Goal: Information Seeking & Learning: Learn about a topic

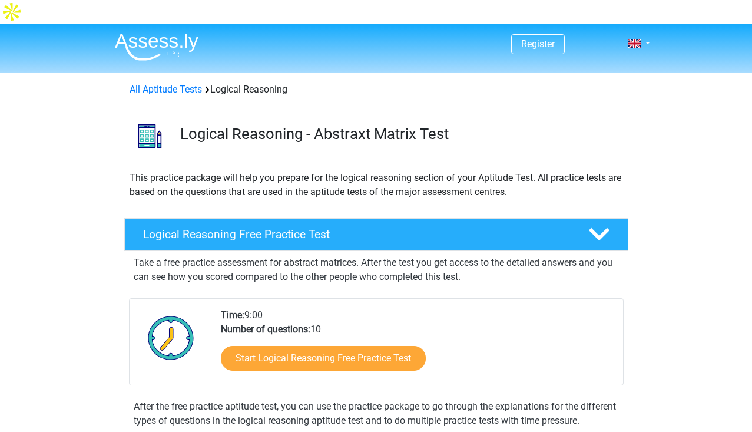
scroll to position [73, 0]
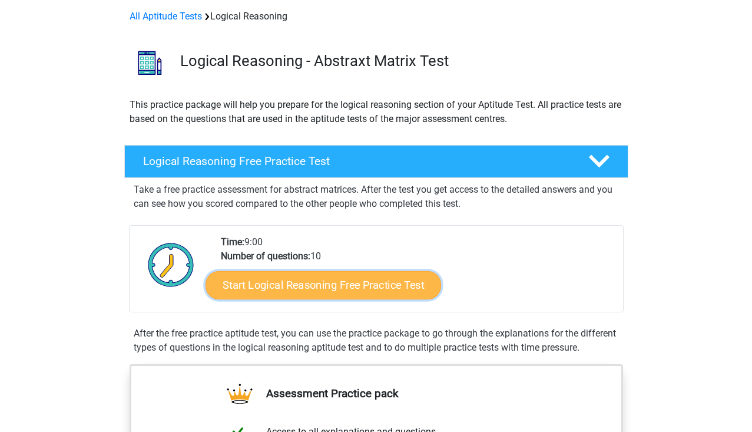
click at [305, 270] on link "Start Logical Reasoning Free Practice Test" at bounding box center [324, 284] width 236 height 28
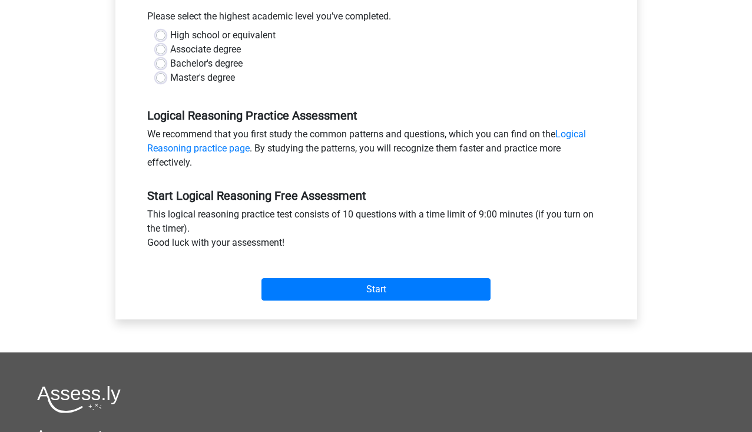
scroll to position [292, 0]
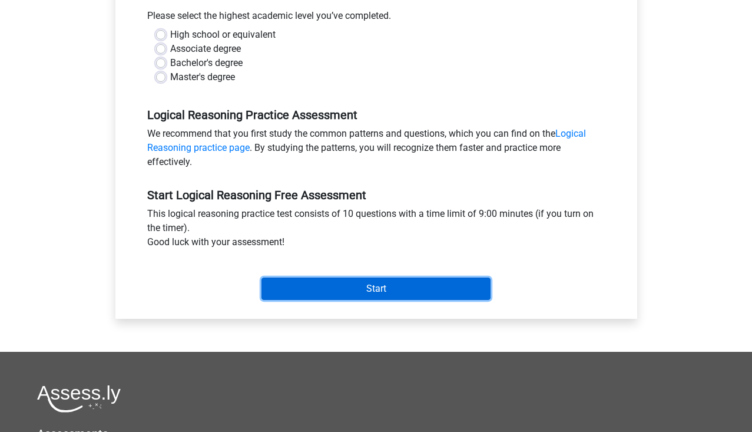
click at [391, 277] on input "Start" at bounding box center [376, 288] width 229 height 22
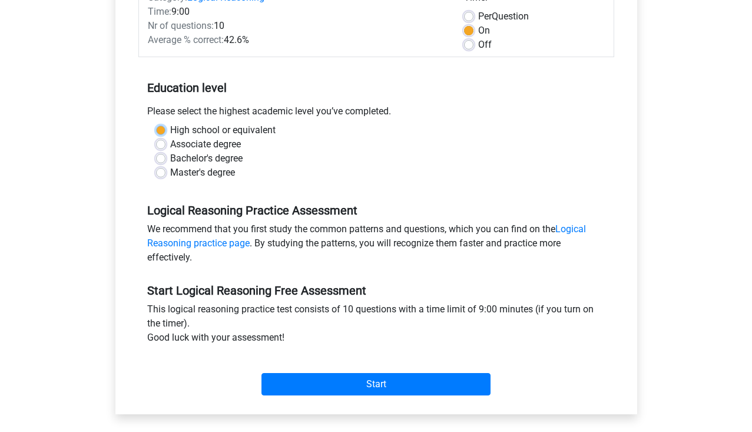
scroll to position [187, 0]
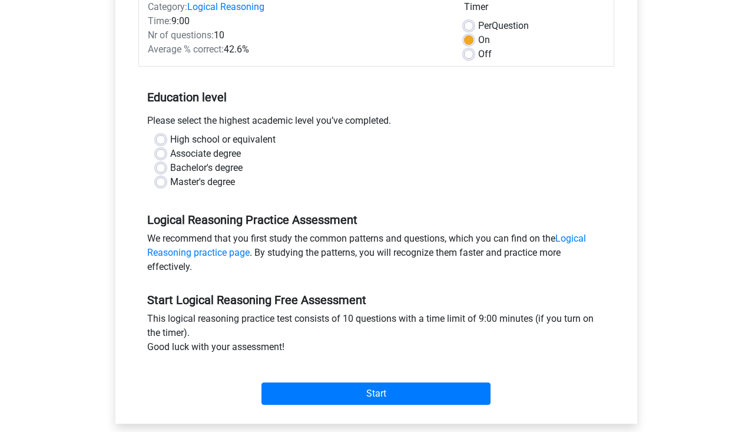
click at [170, 175] on label "Master's degree" at bounding box center [202, 182] width 65 height 14
click at [162, 175] on input "Master's degree" at bounding box center [160, 181] width 9 height 12
radio input "true"
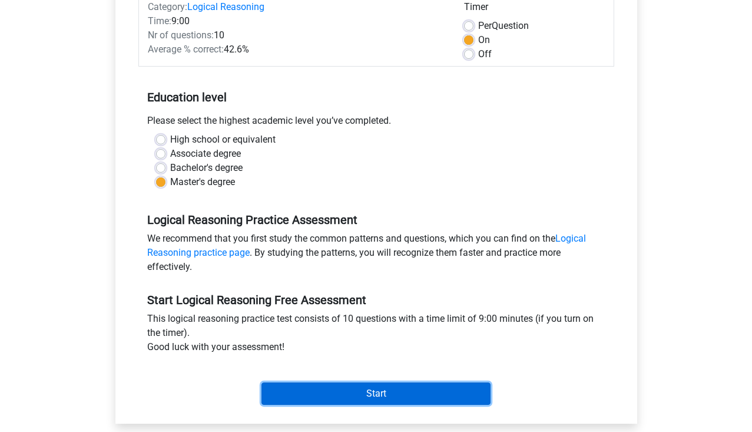
click at [379, 382] on input "Start" at bounding box center [376, 393] width 229 height 22
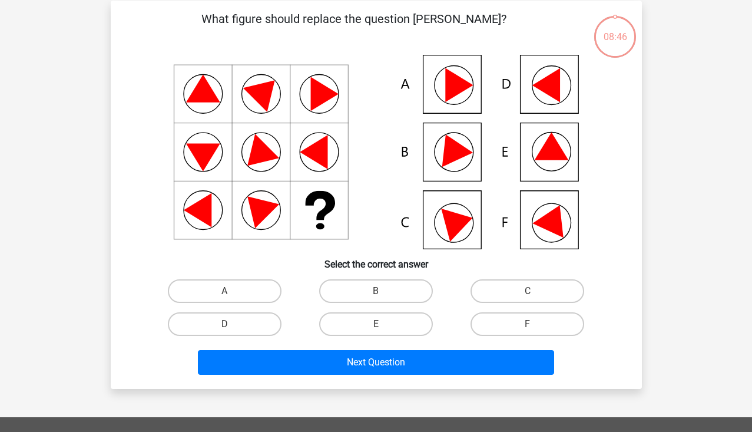
scroll to position [72, 0]
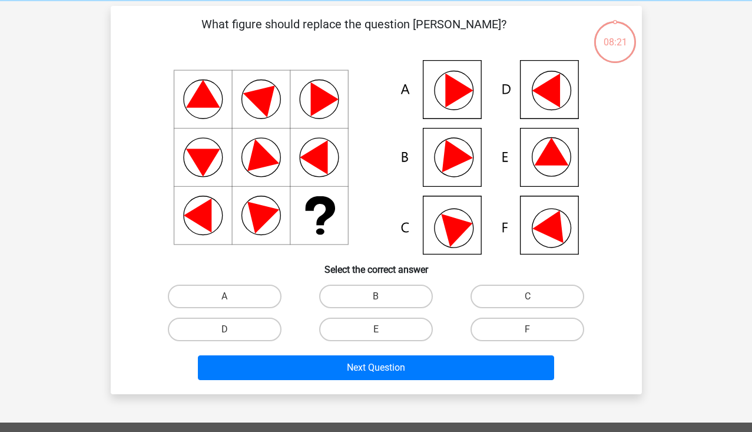
click at [453, 145] on icon at bounding box center [376, 157] width 475 height 194
click at [385, 285] on label "B" at bounding box center [376, 297] width 114 height 24
click at [383, 296] on input "B" at bounding box center [380, 300] width 8 height 8
radio input "true"
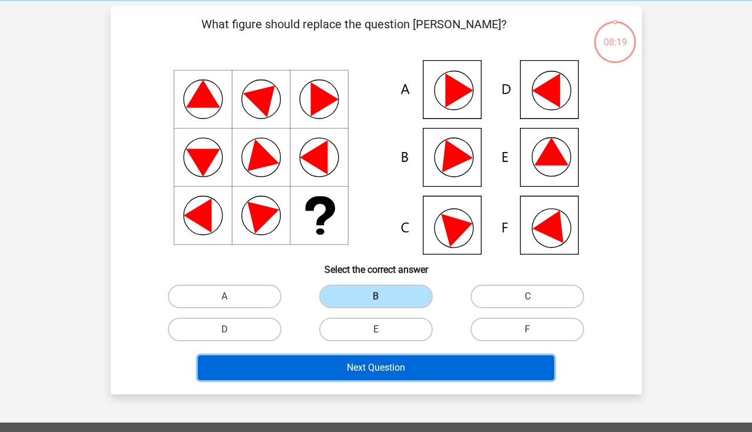
click at [379, 355] on button "Next Question" at bounding box center [376, 367] width 356 height 25
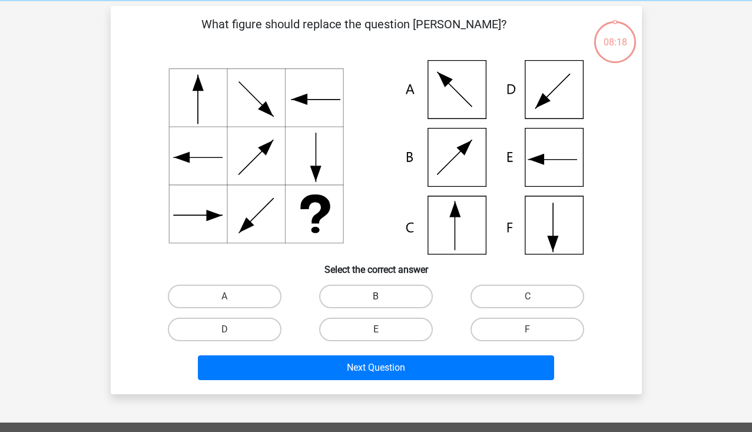
scroll to position [54, 0]
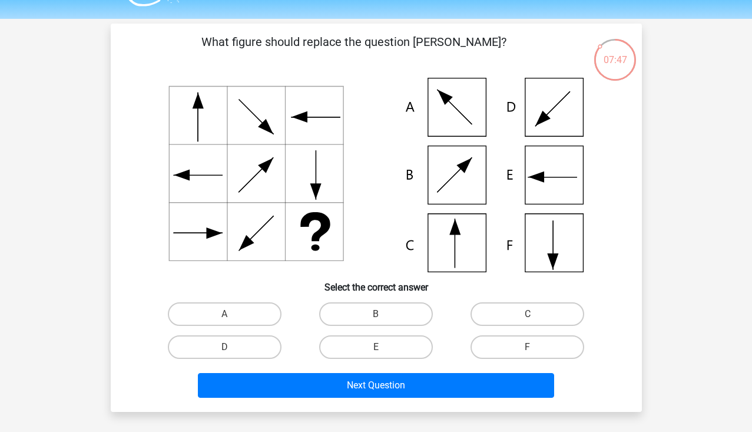
click at [457, 213] on icon at bounding box center [376, 175] width 475 height 194
click at [536, 302] on label "C" at bounding box center [528, 314] width 114 height 24
click at [535, 314] on input "C" at bounding box center [532, 318] width 8 height 8
radio input "true"
click at [409, 363] on div "Next Question" at bounding box center [377, 382] width 494 height 39
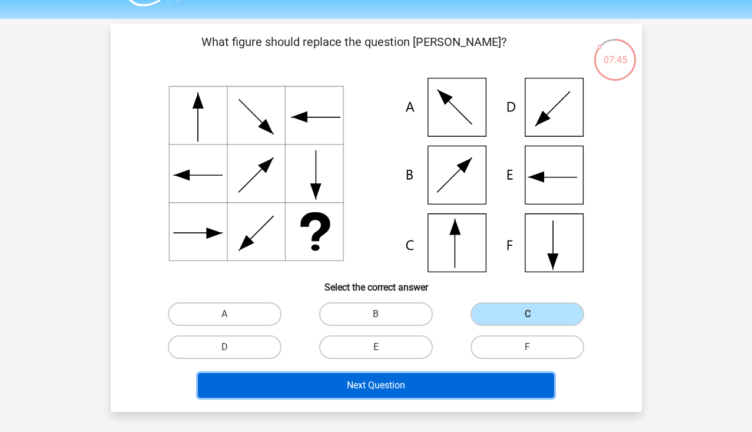
click at [406, 373] on button "Next Question" at bounding box center [376, 385] width 356 height 25
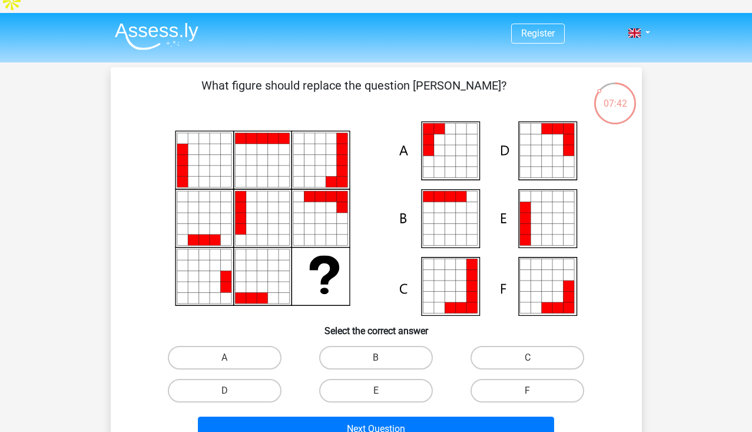
scroll to position [10, 0]
